Goal: Use online tool/utility

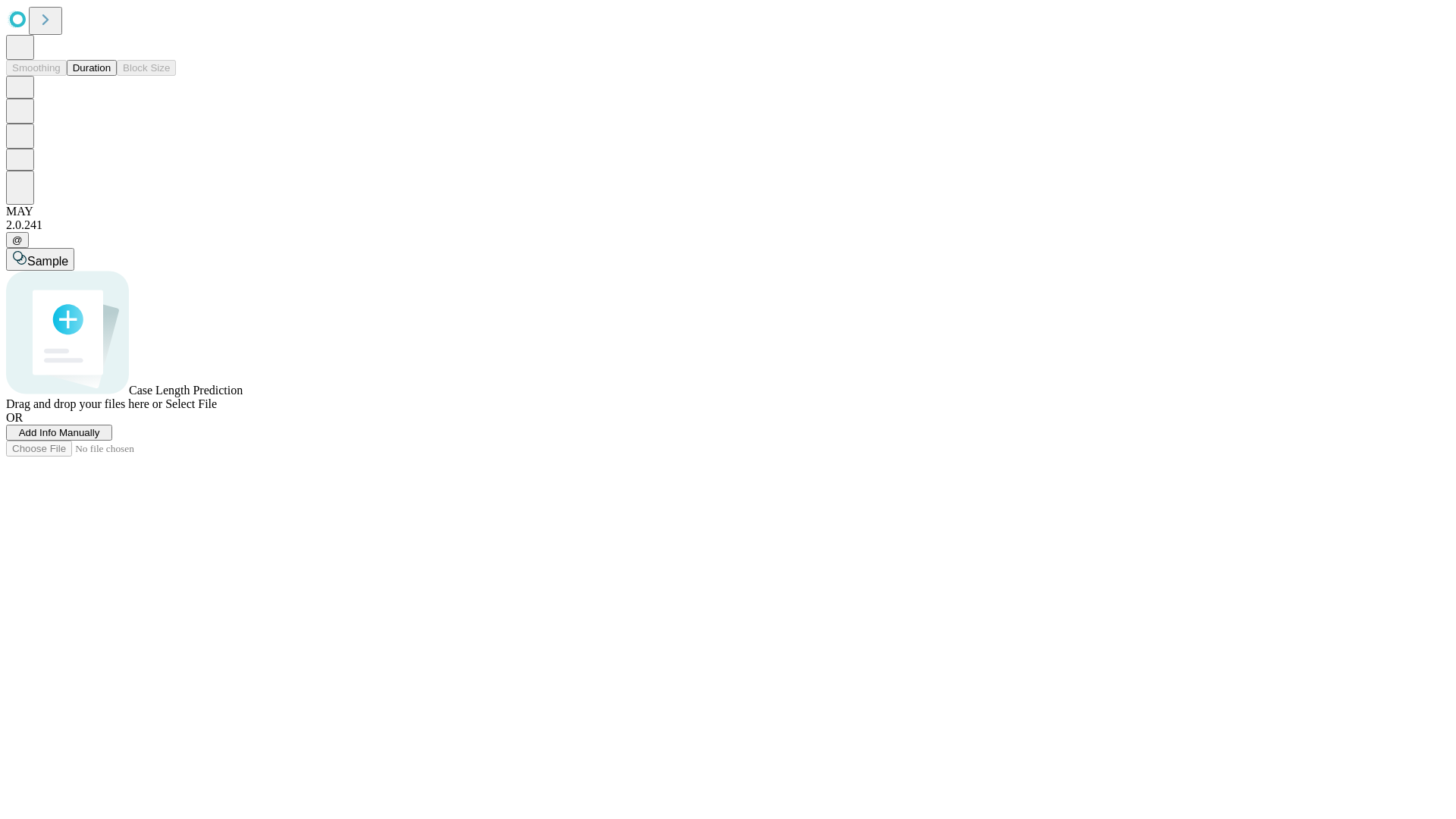
click at [111, 76] on button "Duration" at bounding box center [91, 68] width 50 height 16
click at [100, 439] on span "Add Info Manually" at bounding box center [59, 432] width 81 height 12
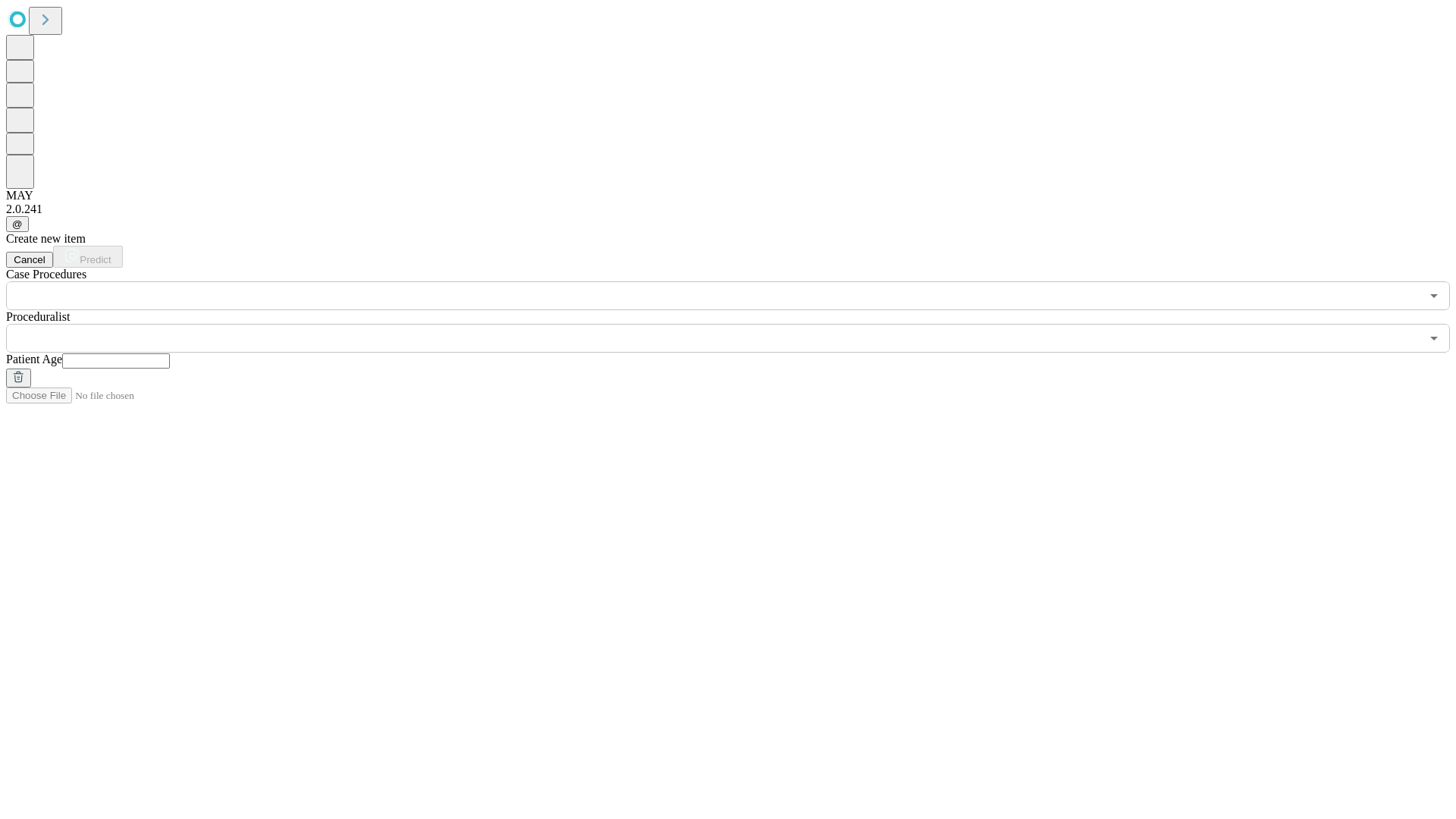
click at [170, 353] on input "text" at bounding box center [115, 360] width 108 height 15
type input "**"
click at [738, 324] on input "text" at bounding box center [713, 339] width 1414 height 29
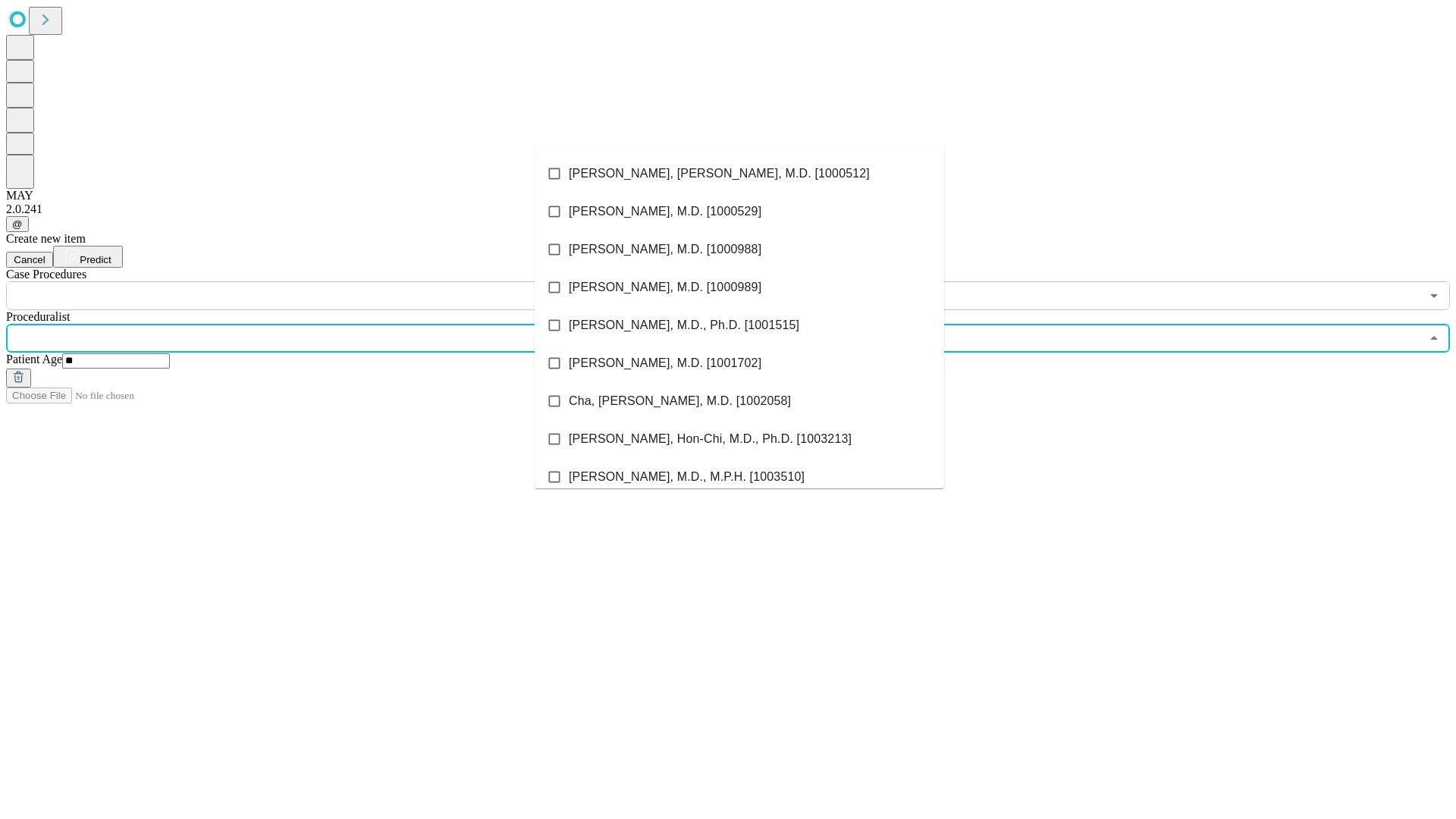
click at [739, 173] on li "[PERSON_NAME], [PERSON_NAME], M.D. [1000512]" at bounding box center [739, 173] width 410 height 38
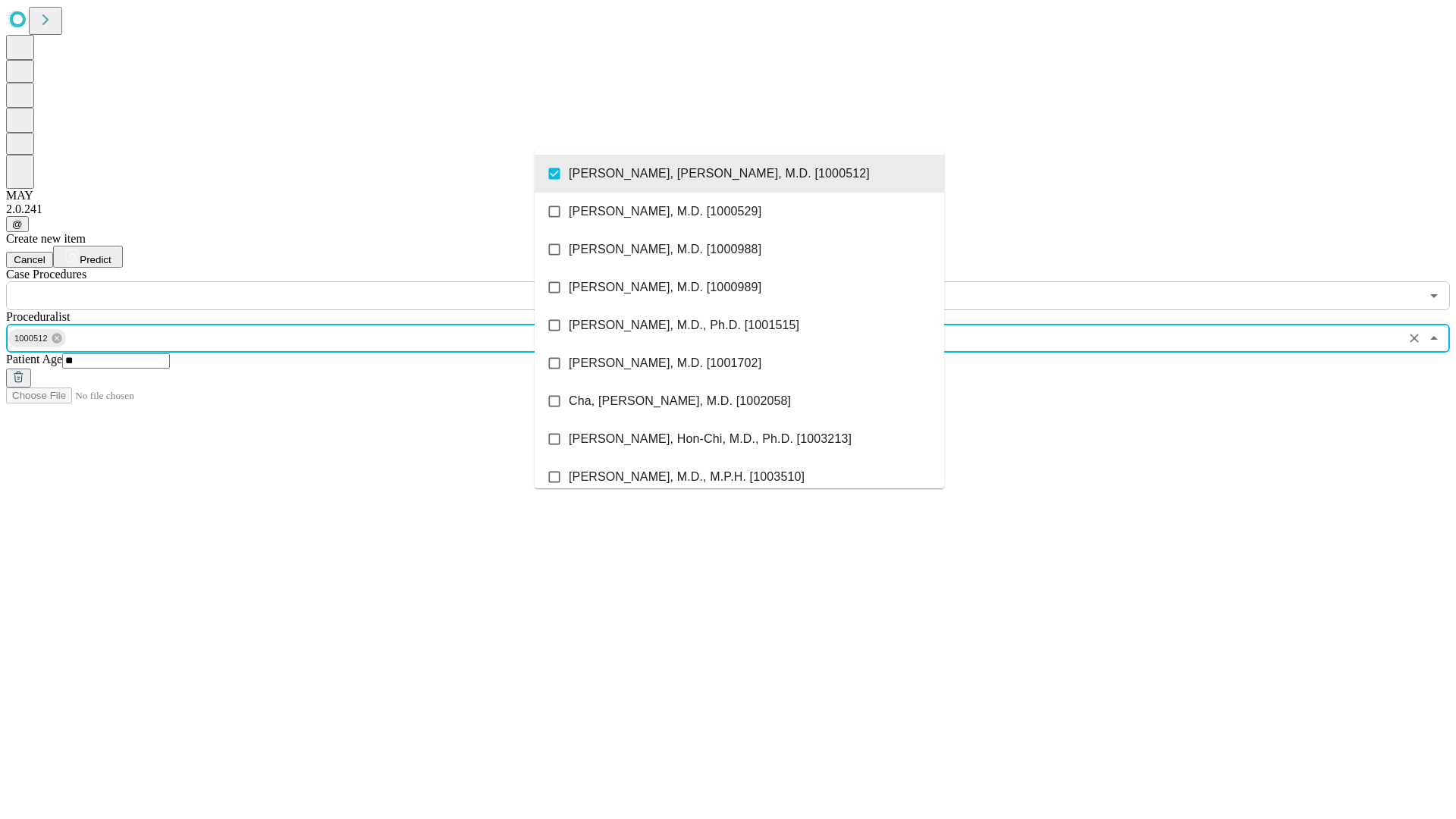
click at [319, 281] on input "text" at bounding box center [713, 296] width 1414 height 29
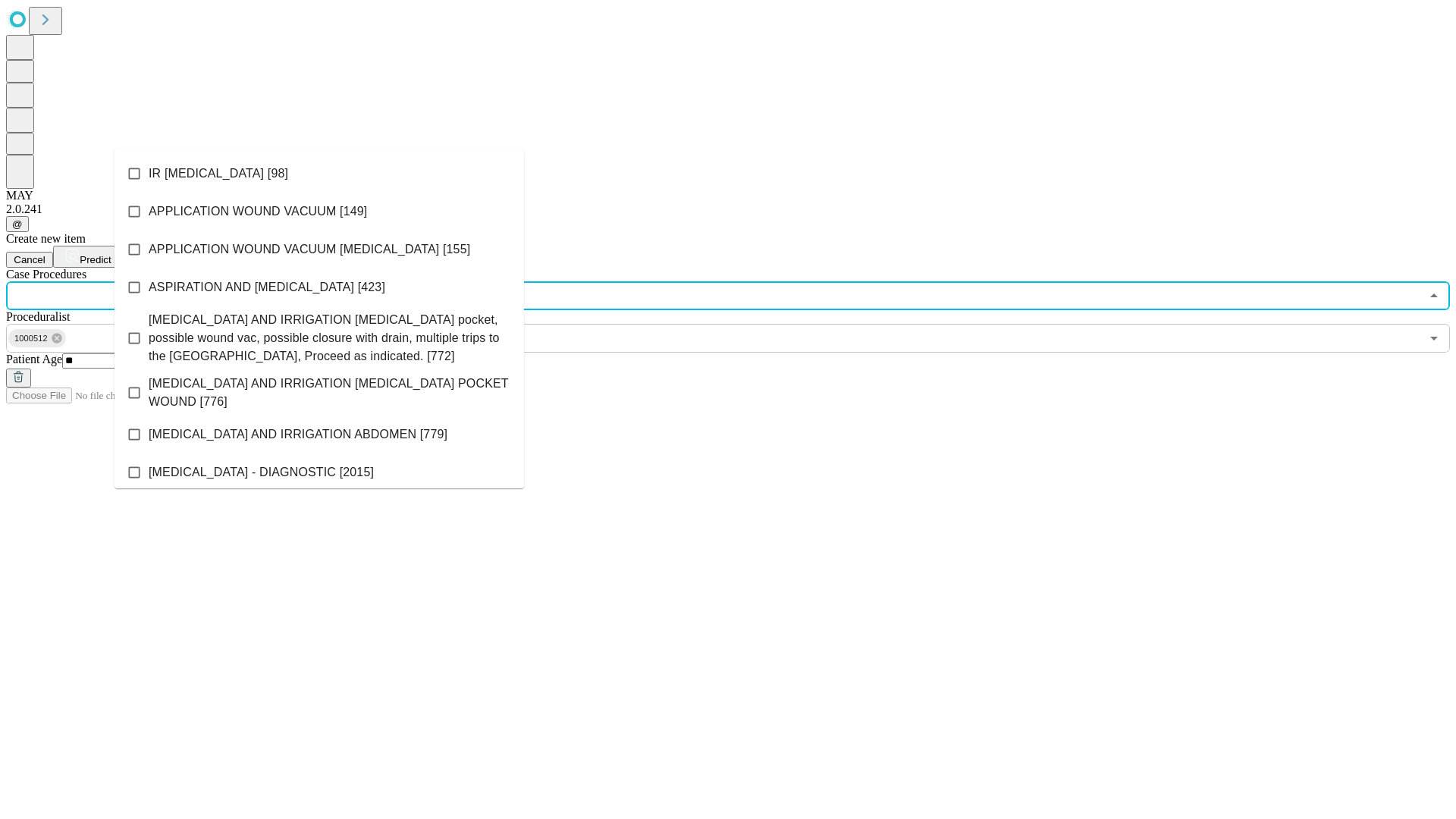
click at [320, 173] on li "IR [MEDICAL_DATA] [98]" at bounding box center [319, 173] width 410 height 38
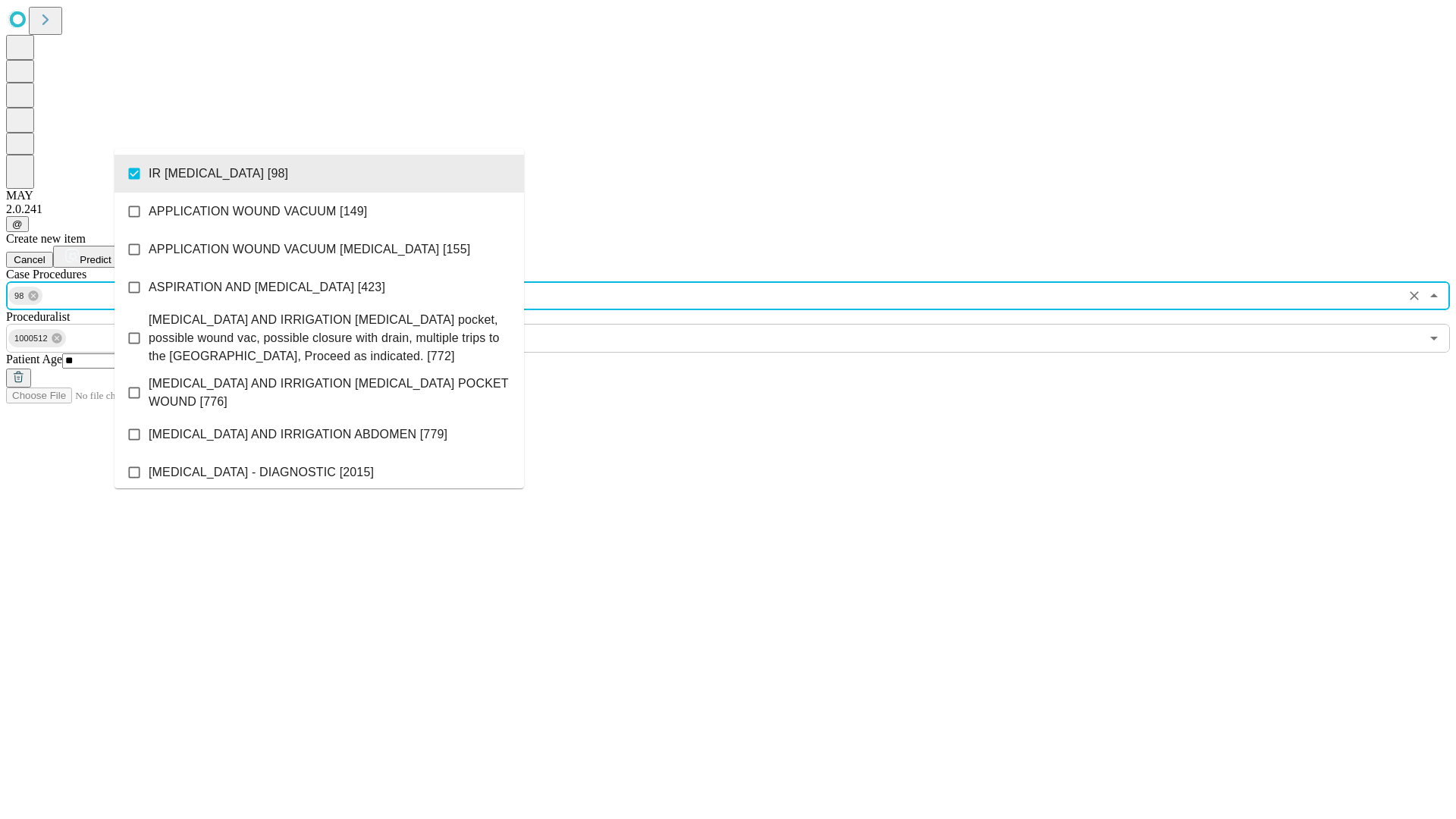
click at [111, 254] on span "Predict" at bounding box center [95, 260] width 31 height 12
